Goal: Task Accomplishment & Management: Complete application form

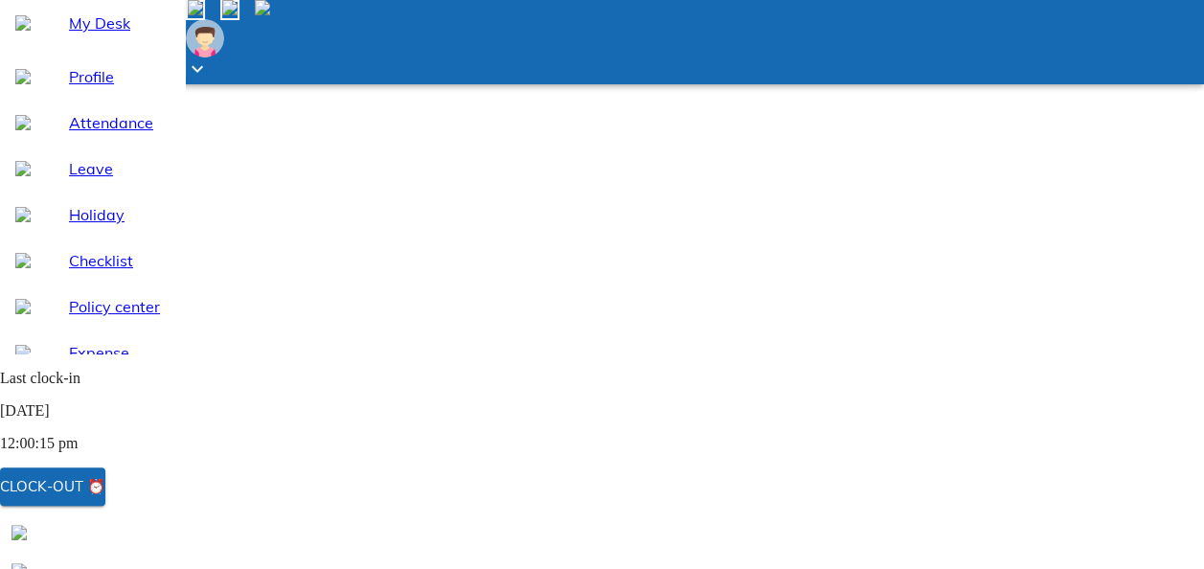
scroll to position [217, 0]
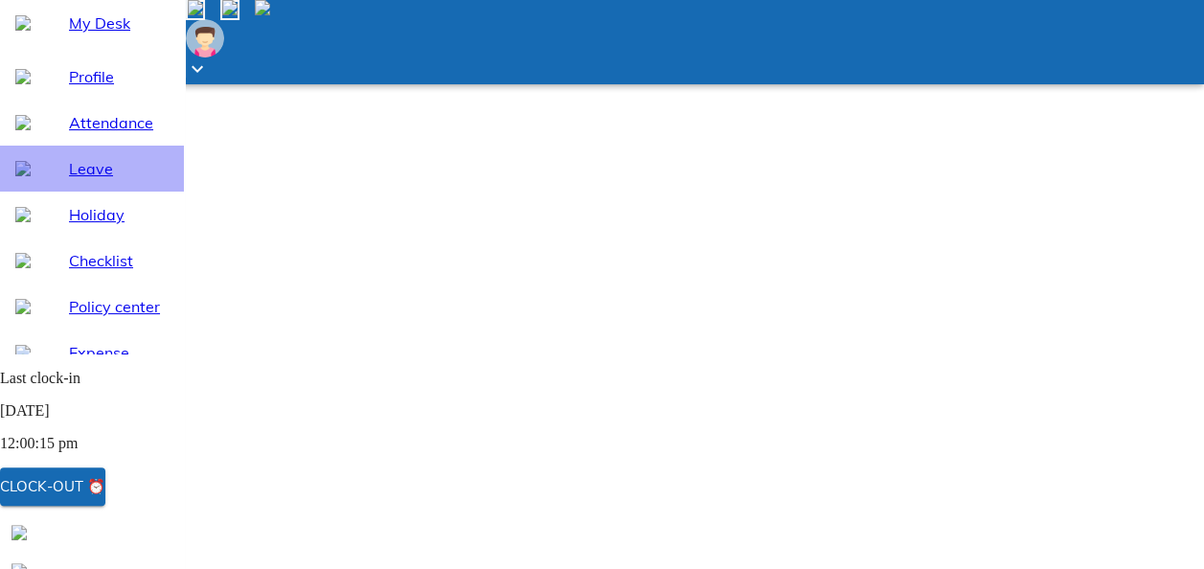
click at [73, 180] on span "Leave" at bounding box center [119, 168] width 100 height 23
select select "9"
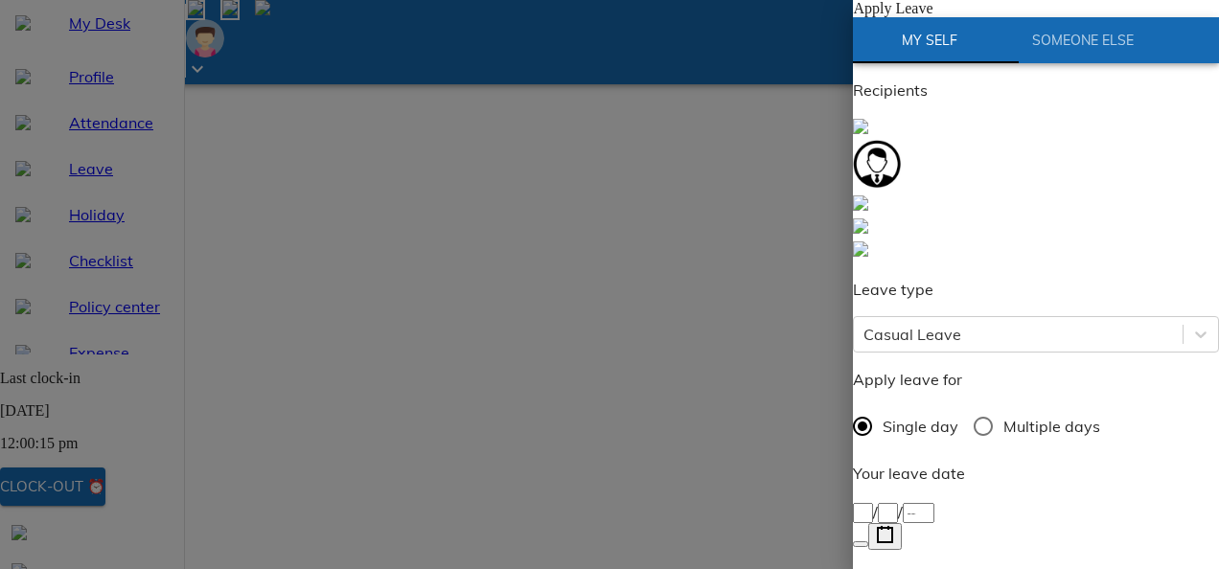
scroll to position [98, 0]
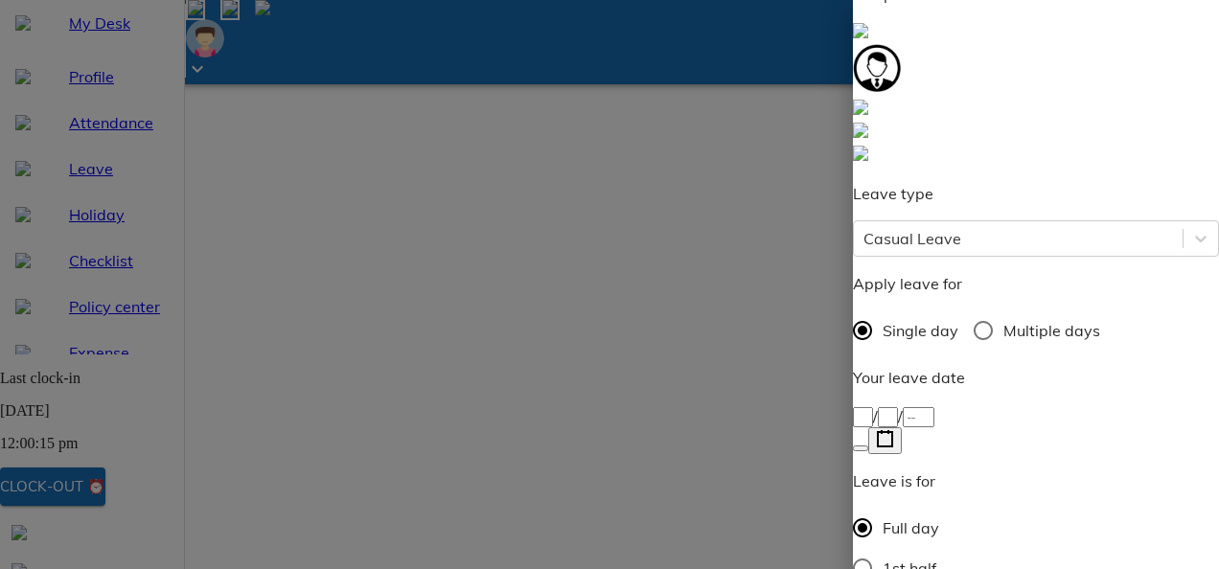
click at [894, 430] on icon "button" at bounding box center [885, 439] width 18 height 18
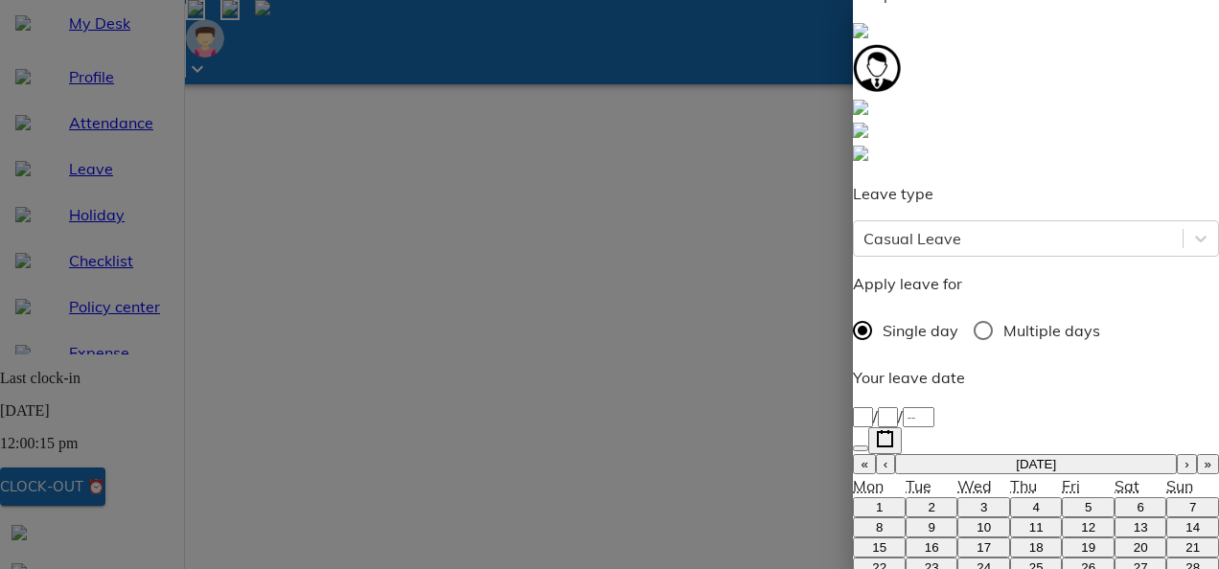
click at [1176, 454] on button "›" at bounding box center [1185, 464] width 19 height 20
click at [1061, 497] on button "3" at bounding box center [1087, 507] width 53 height 20
type input "[DATE]"
type input "3"
type input "10"
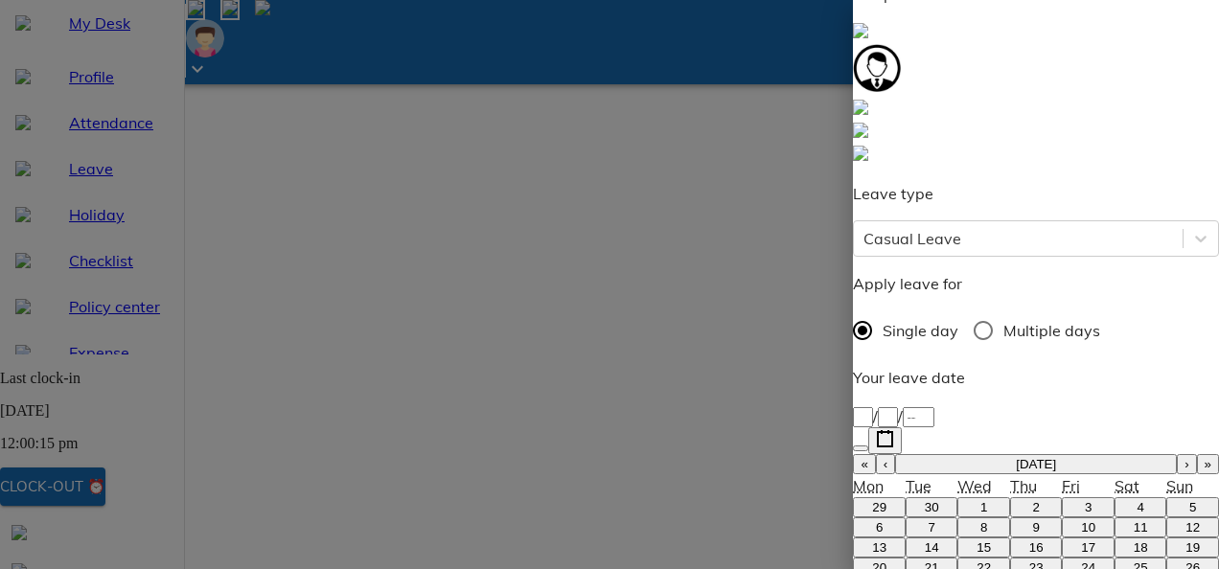
type input "2025"
type textarea "F"
type textarea "x"
type textarea "Fa"
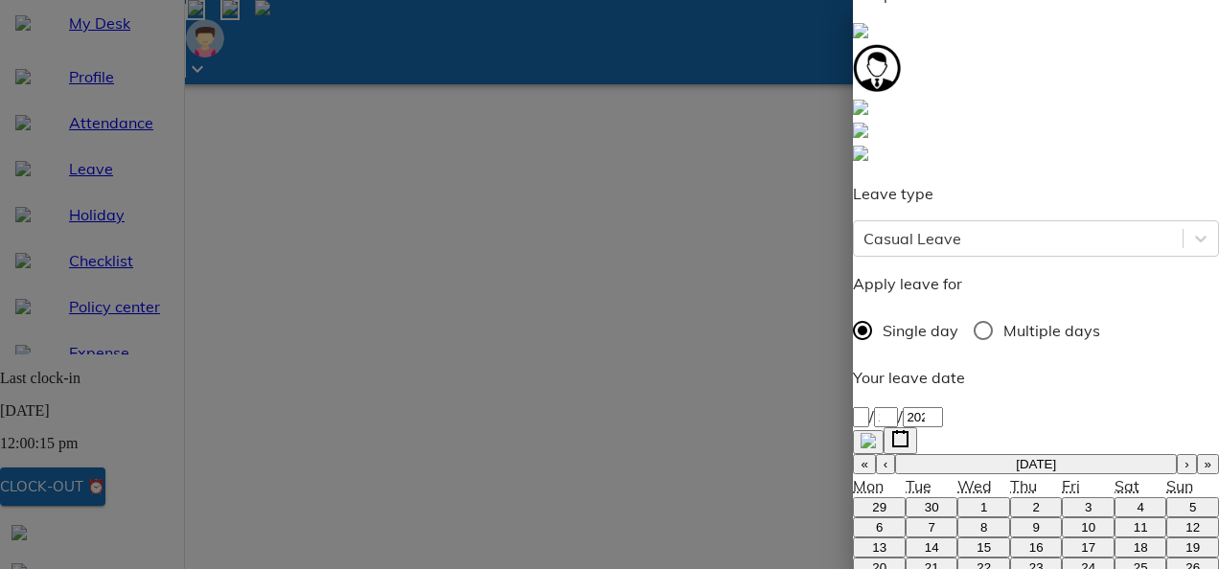
type textarea "x"
type textarea "Fam"
type textarea "x"
type textarea "Fami"
type textarea "x"
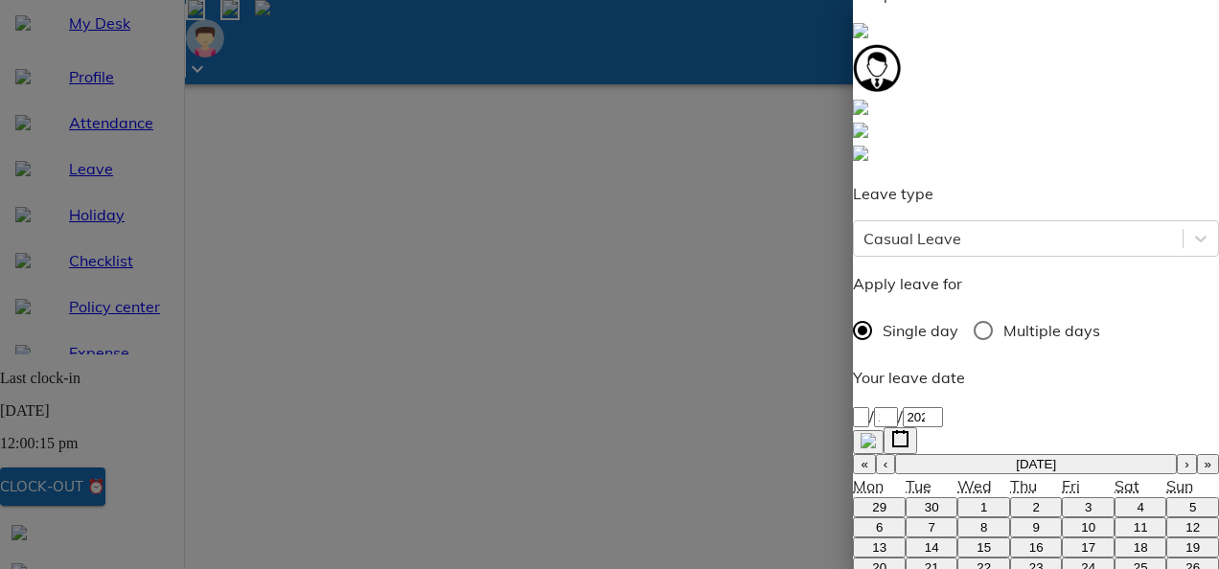
type textarea "Famil"
type textarea "x"
type textarea "Family"
type textarea "x"
type textarea "Family"
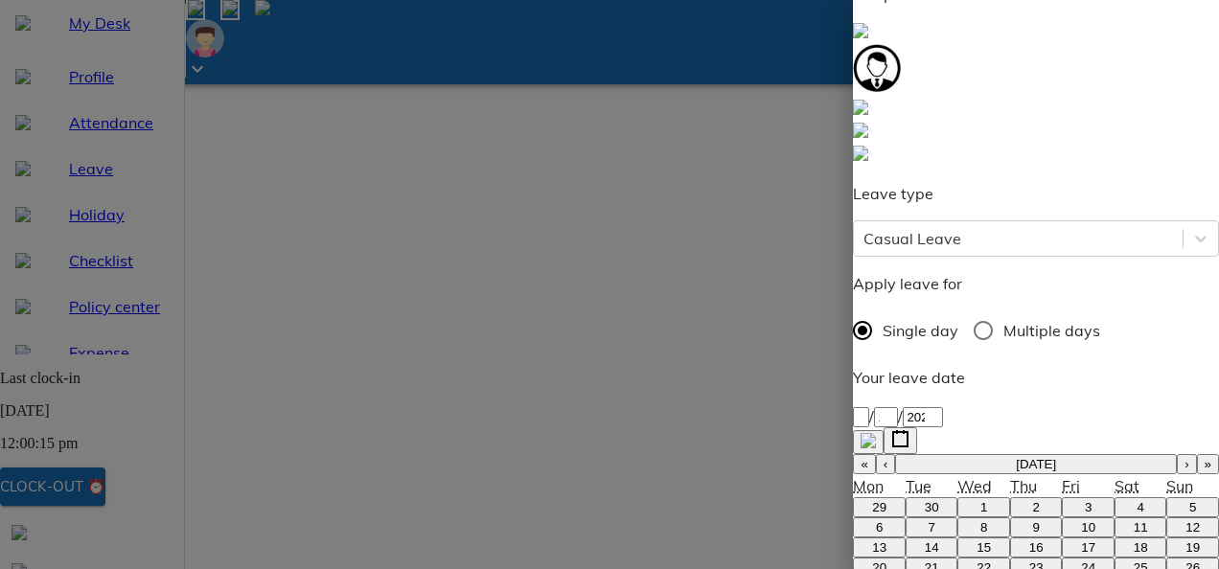
type textarea "x"
type textarea "Family C"
type textarea "x"
type textarea "Family Ce"
type textarea "x"
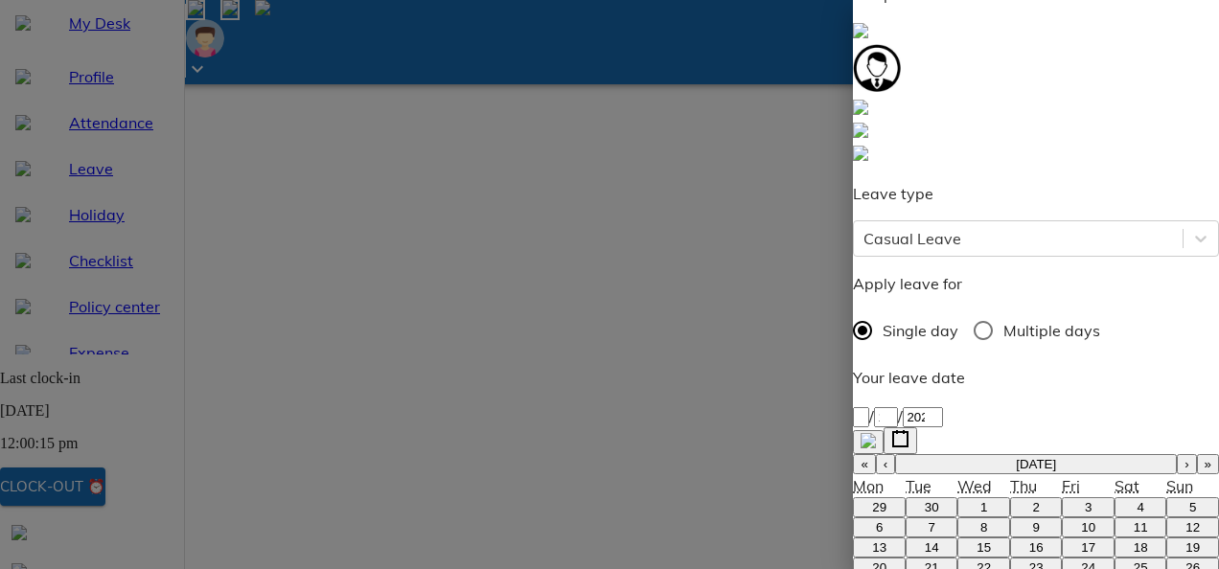
type textarea "Family Cet"
type textarea "x"
type textarea "Family Cete"
type textarea "x"
type textarea "Family Cet"
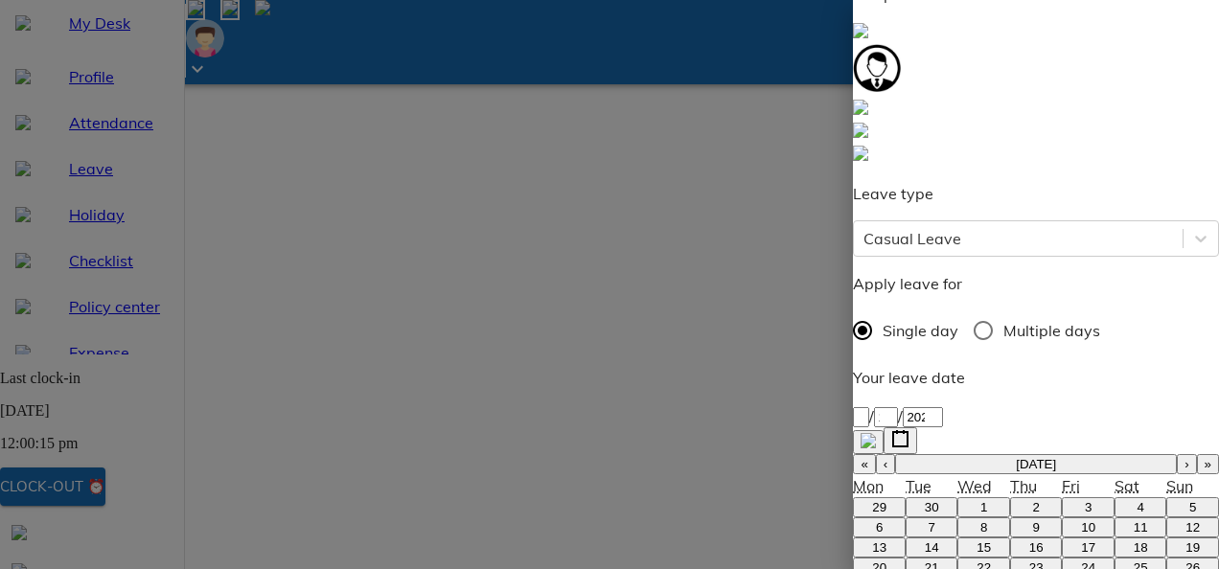
type textarea "x"
type textarea "Family Ce"
type textarea "x"
type textarea "Family Cer"
type textarea "x"
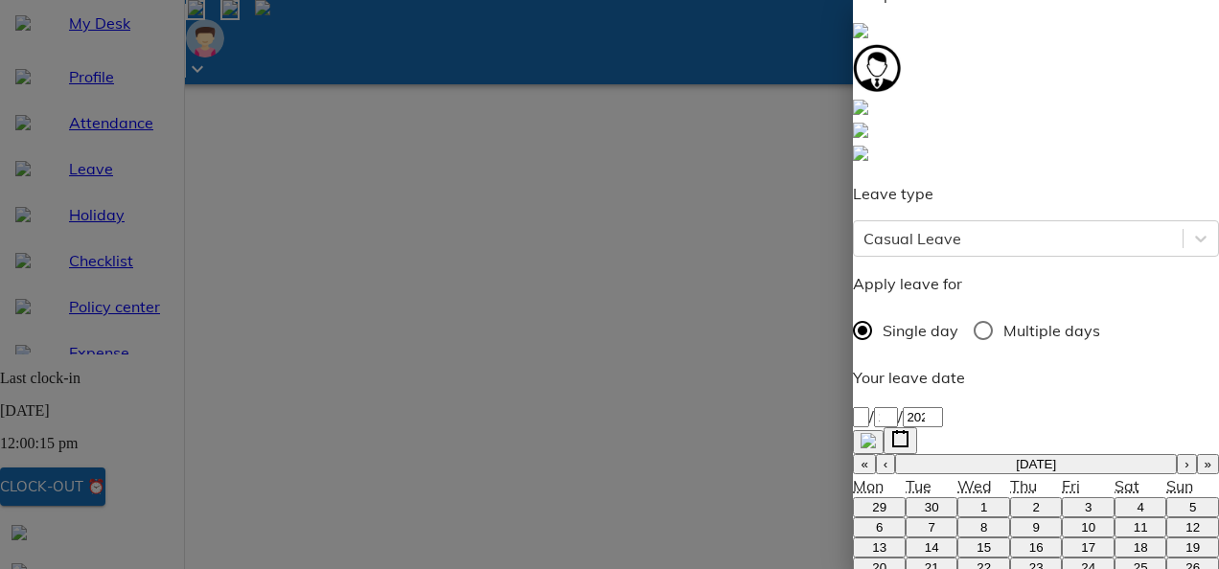
type textarea "Family Cere"
type textarea "x"
type textarea "Family Cerem"
type textarea "x"
type textarea "Family Ceremo"
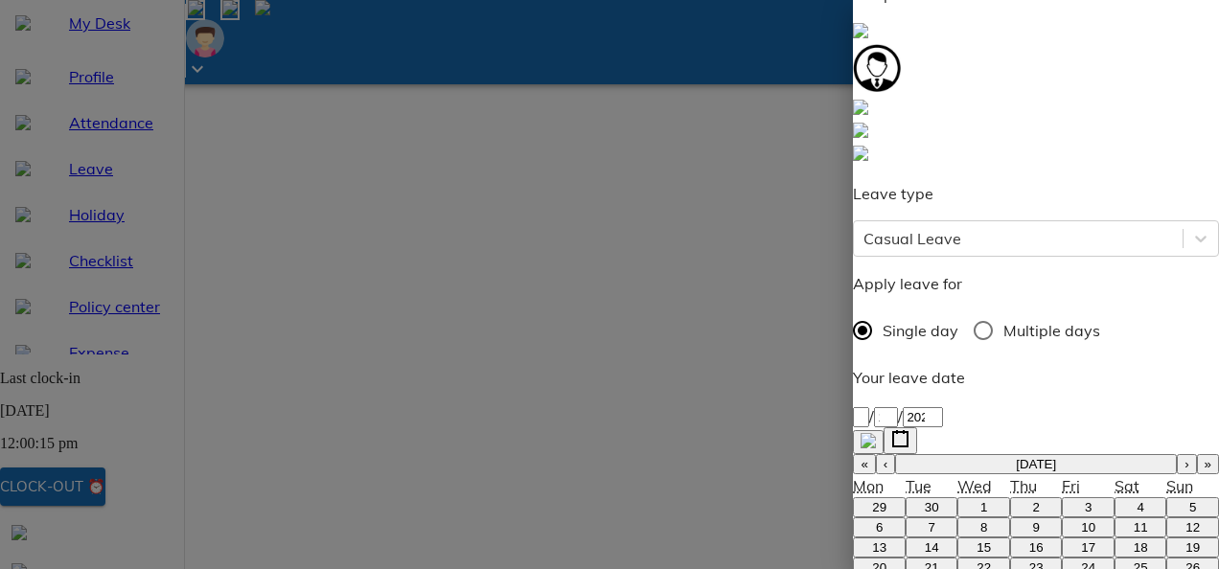
type textarea "x"
type textarea "Family Ceremom"
type textarea "x"
type textarea "Family Ceremo"
type textarea "x"
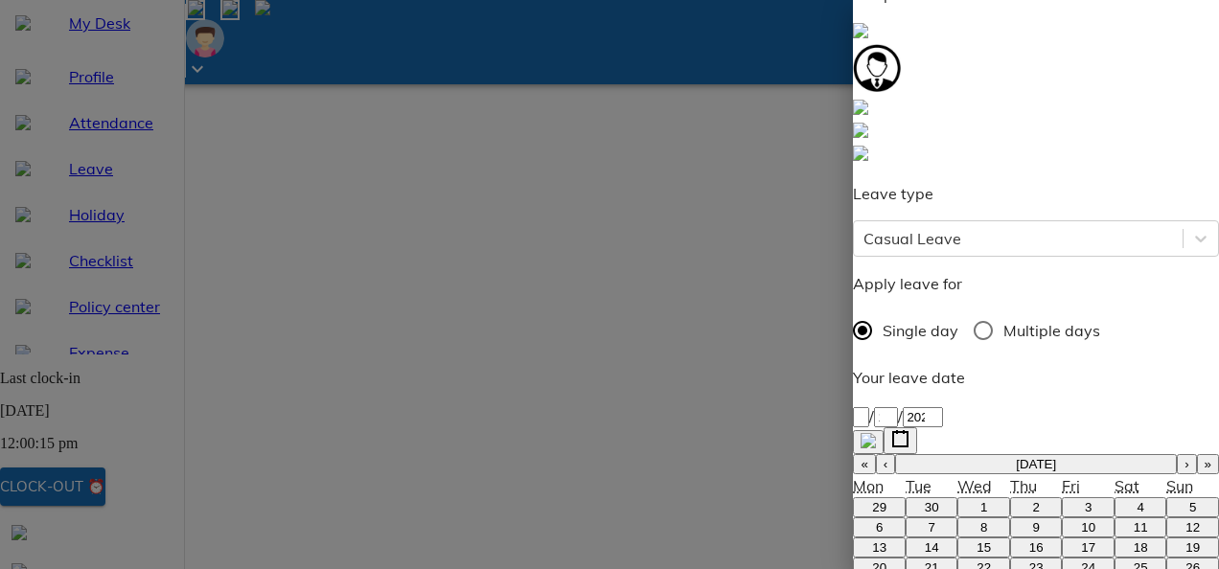
type textarea "Family Ceremon"
type textarea "x"
type textarea "Family Ceremony"
type textarea "x"
type textarea "Family Ceremony."
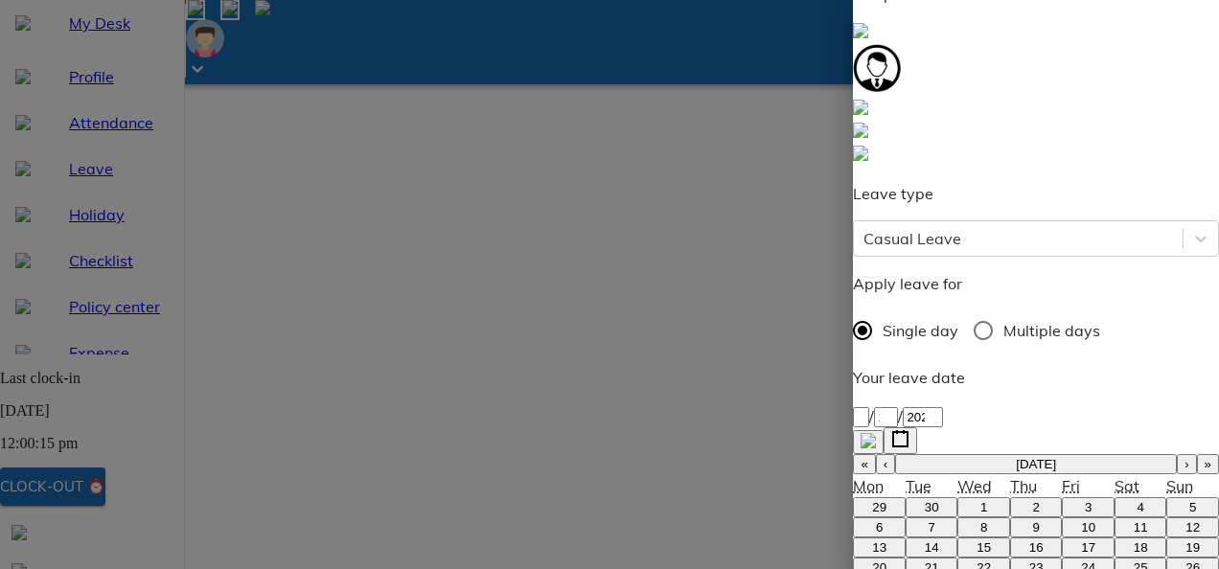
type textarea "x"
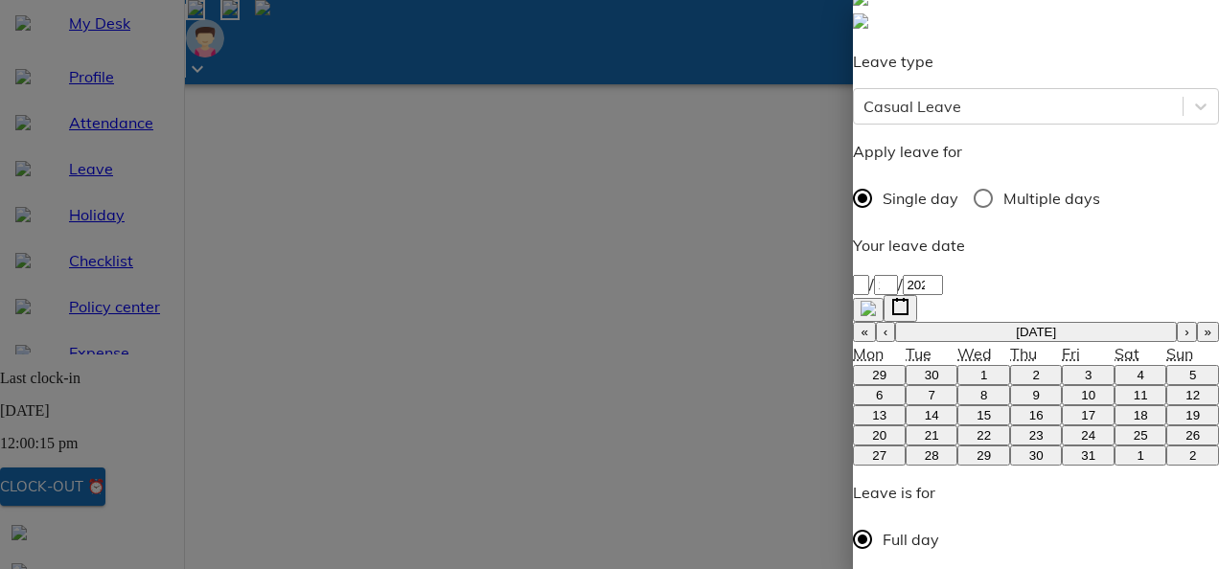
scroll to position [299, 0]
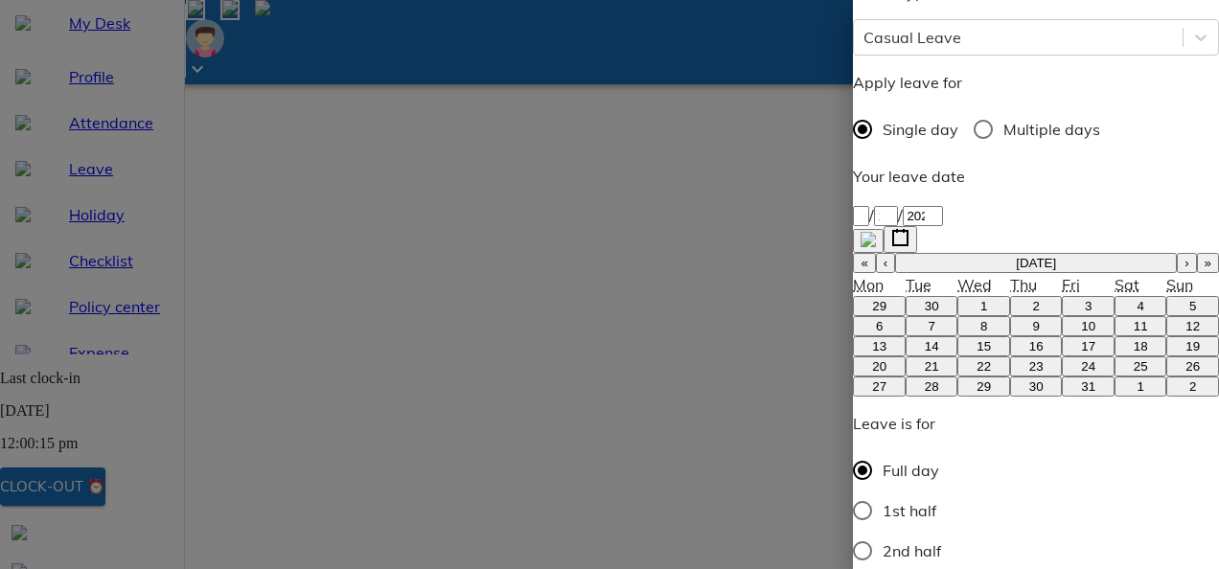
type textarea "P Ceremony."
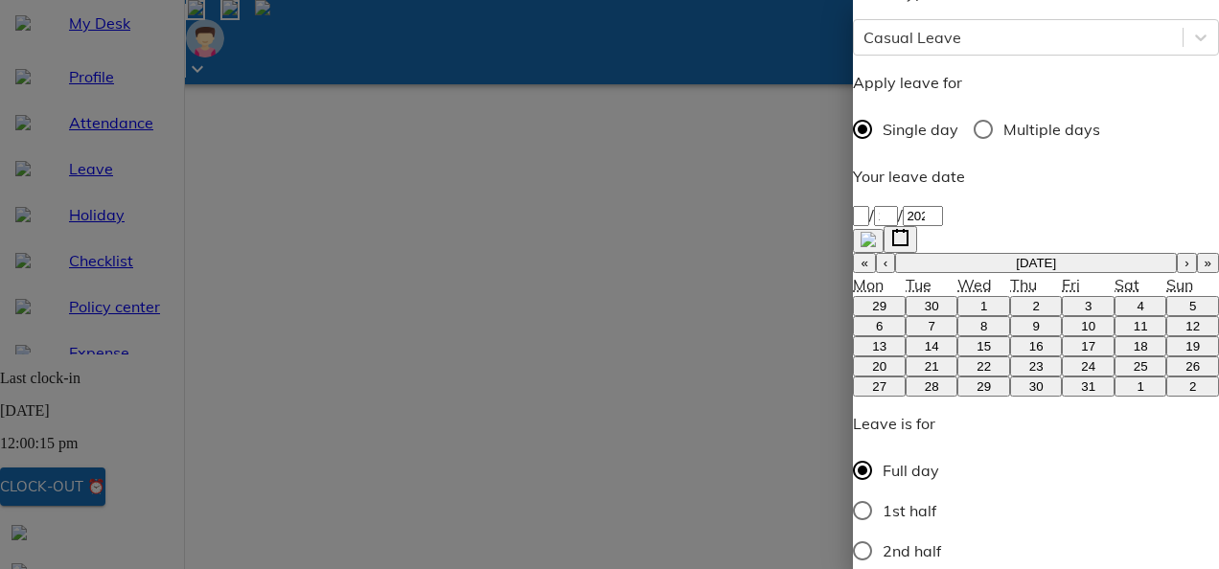
type textarea "x"
type textarea "Ceremony."
type textarea "x"
type textarea "F Ceremony."
type textarea "x"
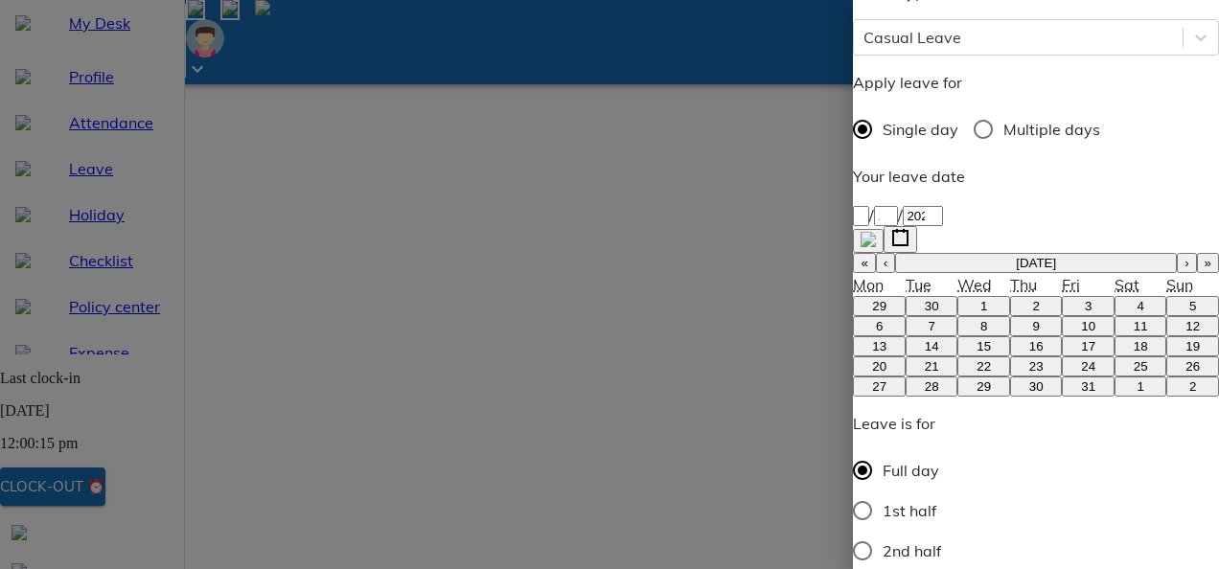
type textarea "Fa Ceremony."
type textarea "x"
type textarea "Fam Ceremony."
type textarea "x"
type textarea "Fami Ceremony."
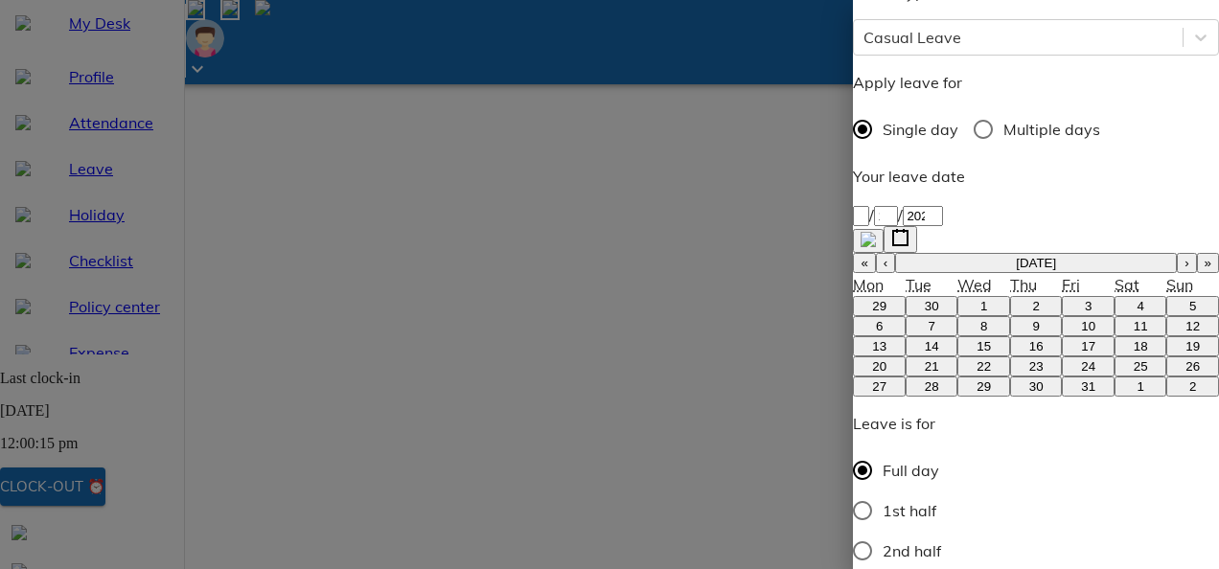
type textarea "x"
type textarea "Famil Ceremony."
type textarea "x"
type textarea "Family Ceremony."
type textarea "x"
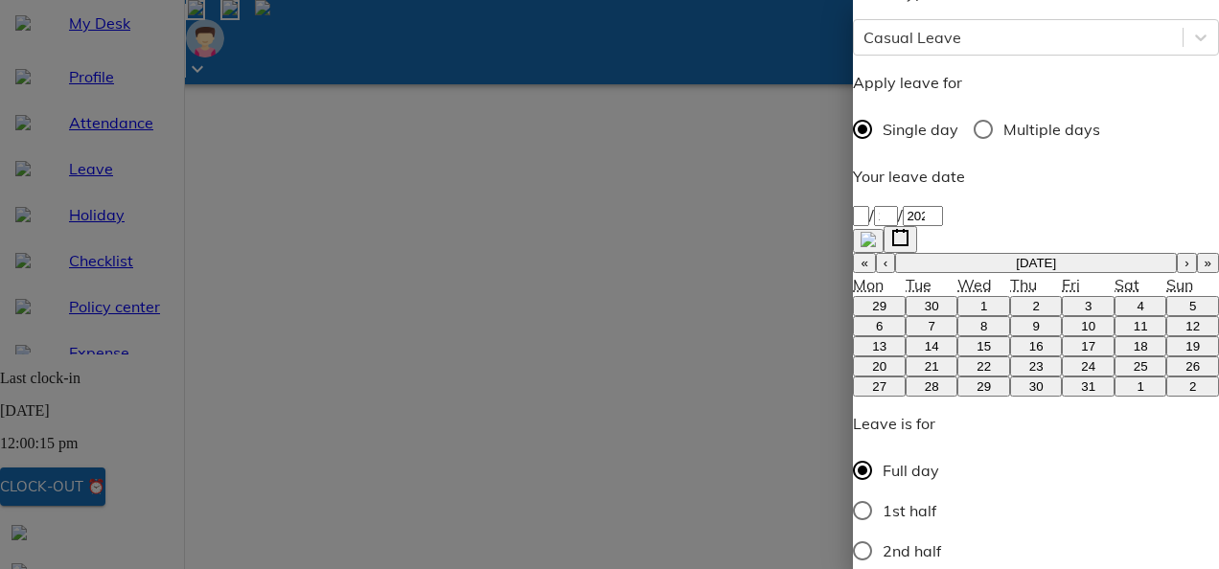
type textarea "Family Ceremony."
type textarea "x"
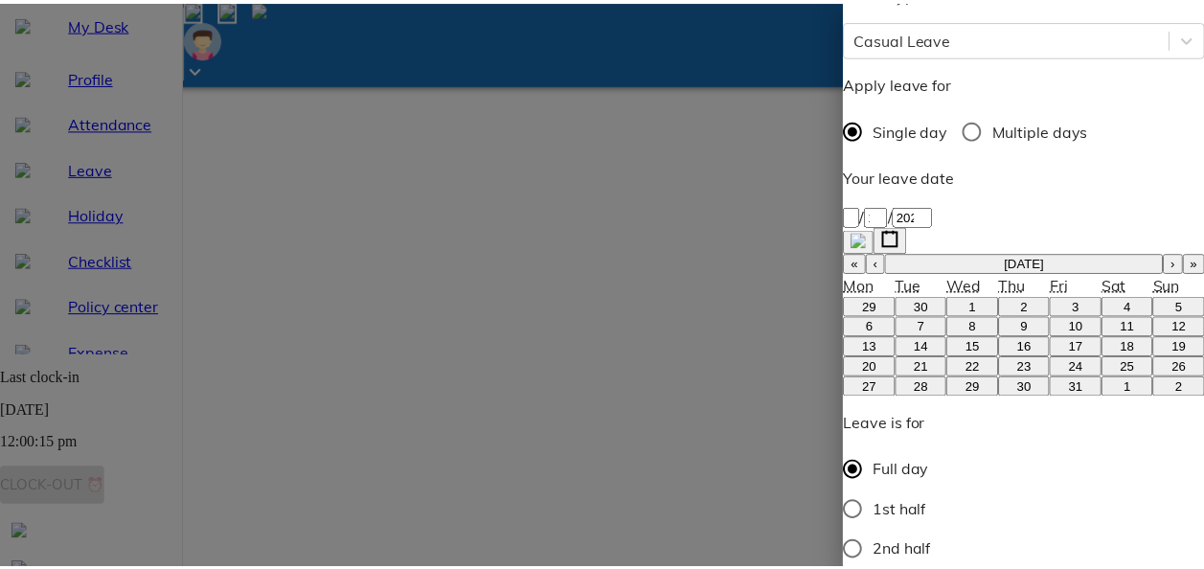
scroll to position [29, 0]
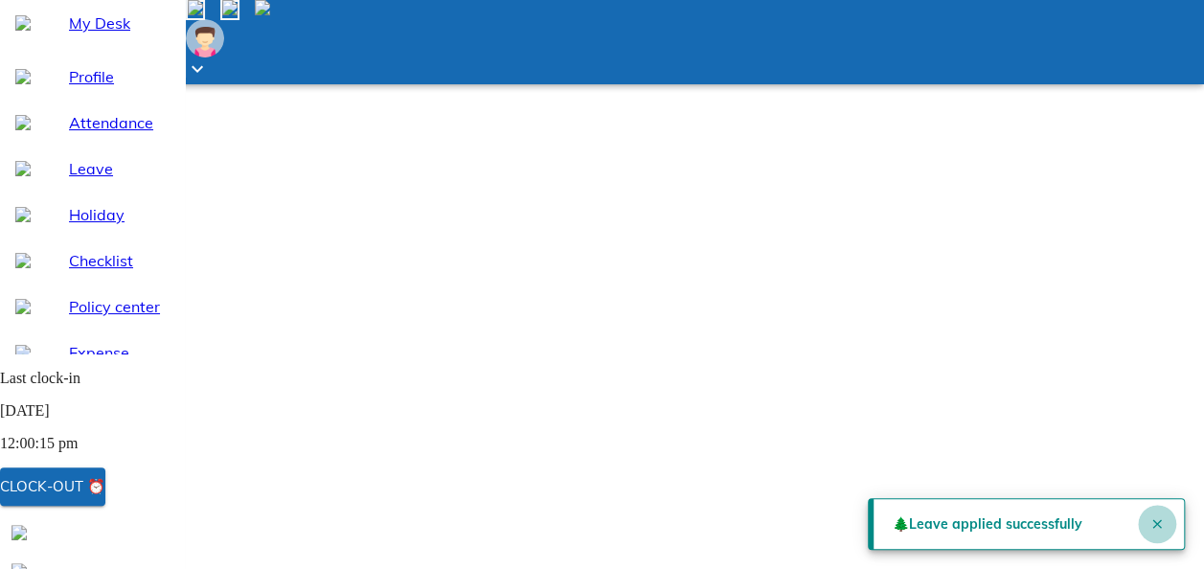
click at [1150, 516] on icon "Close" at bounding box center [1157, 523] width 15 height 15
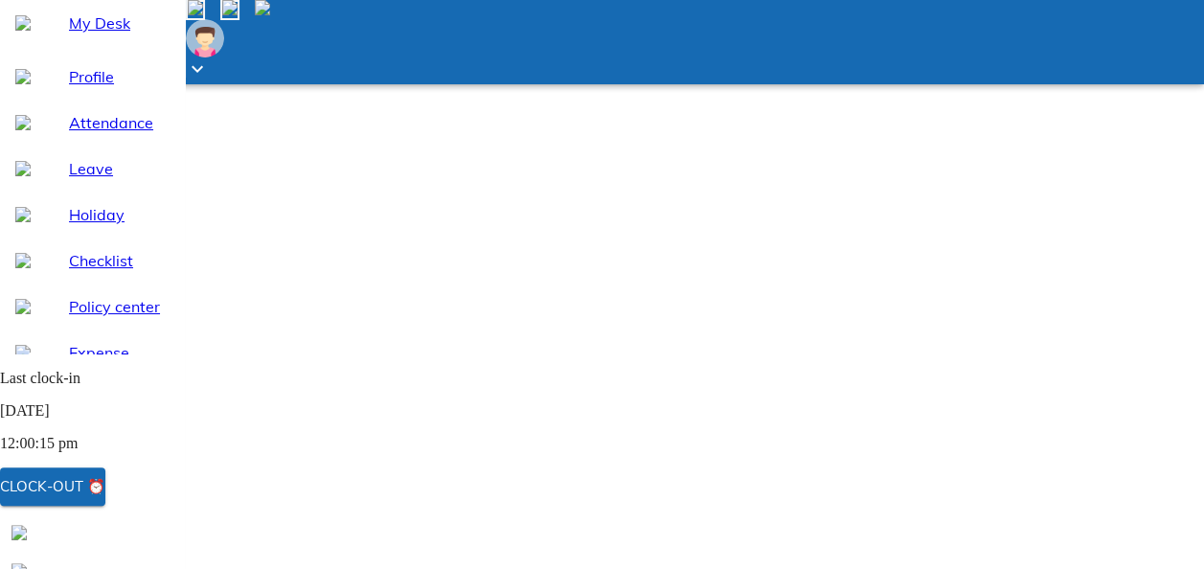
scroll to position [144, 0]
click at [112, 34] on span "My Desk" at bounding box center [119, 22] width 100 height 23
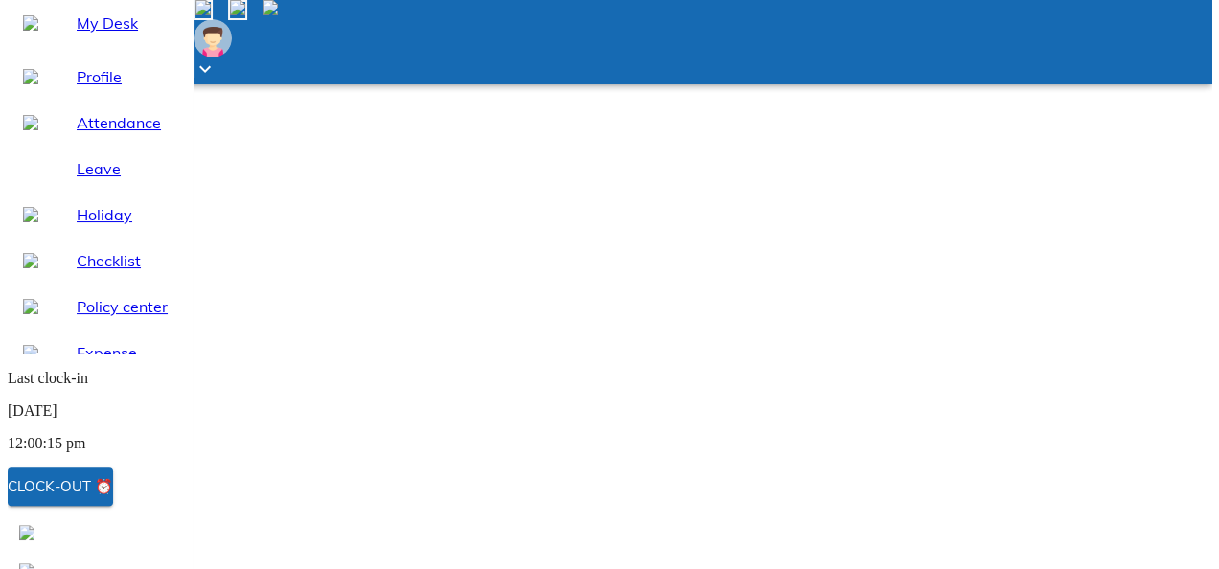
scroll to position [224, 0]
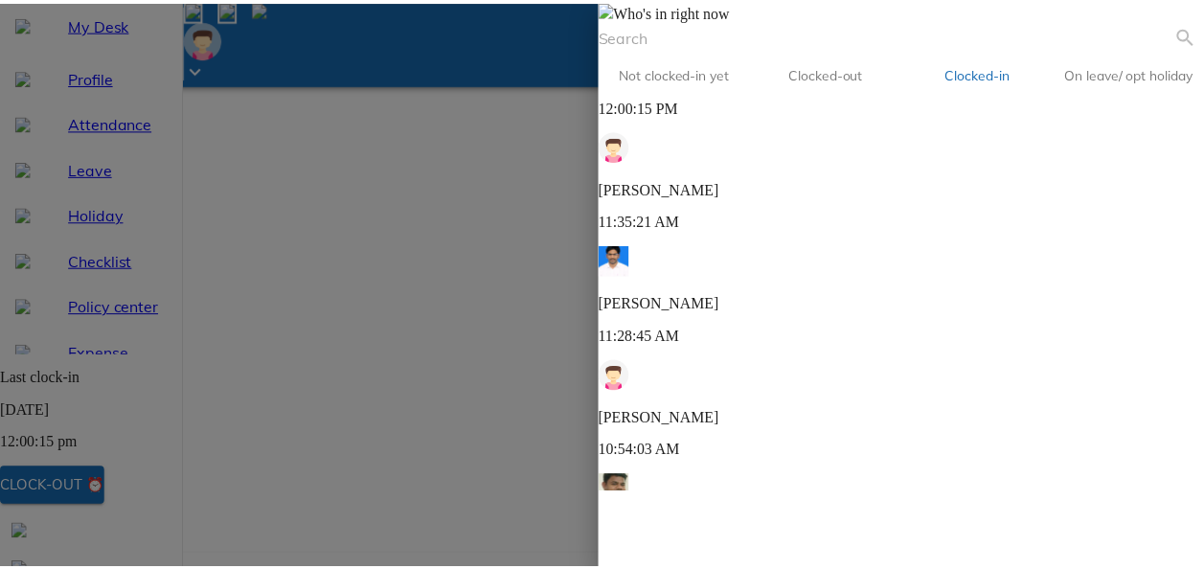
scroll to position [425, 0]
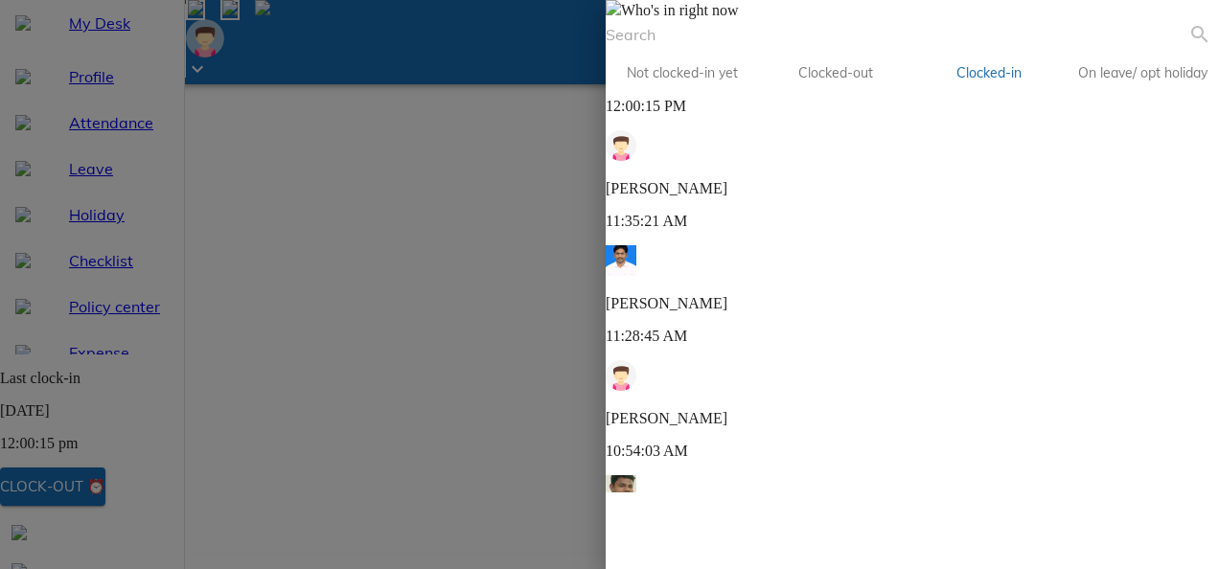
click at [621, 15] on img at bounding box center [612, 7] width 15 height 15
